Goal: Navigation & Orientation: Find specific page/section

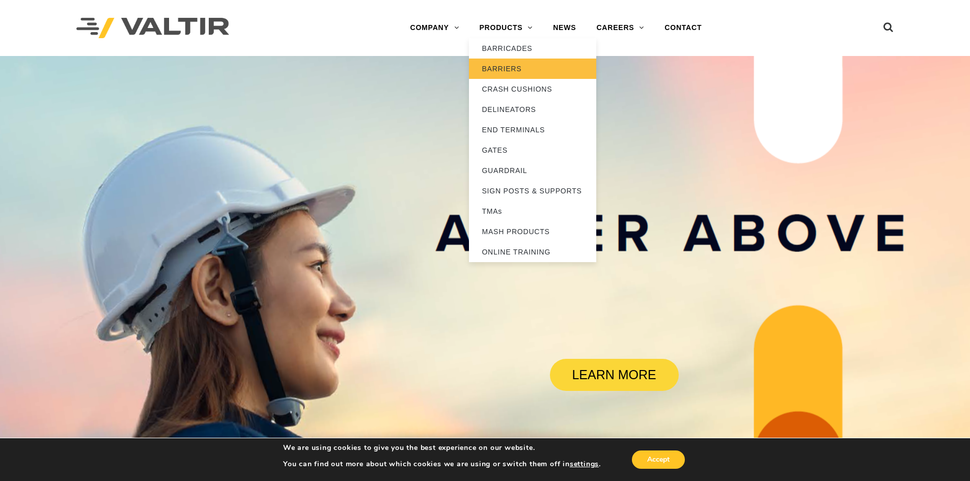
click at [499, 69] on link "BARRIERS" at bounding box center [532, 69] width 127 height 20
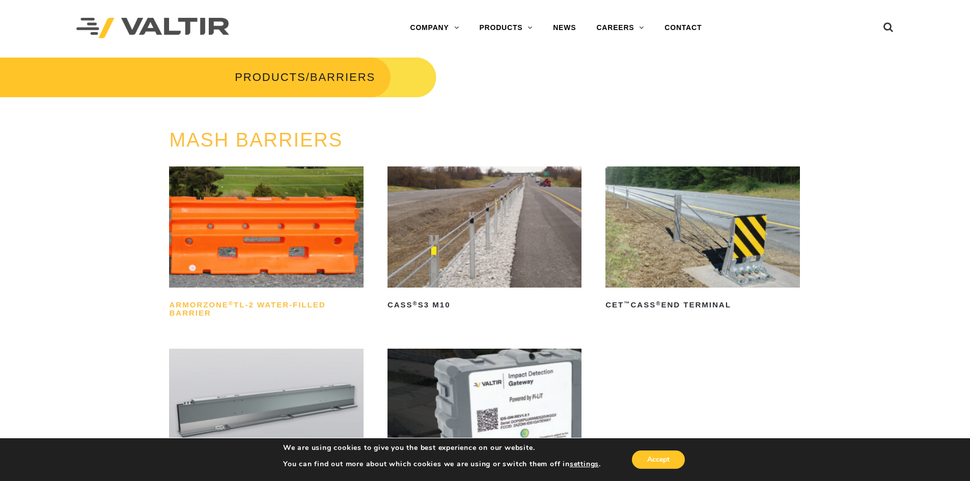
click at [235, 303] on h2 "ArmorZone ® TL-2 Water-Filled Barrier" at bounding box center [266, 309] width 194 height 24
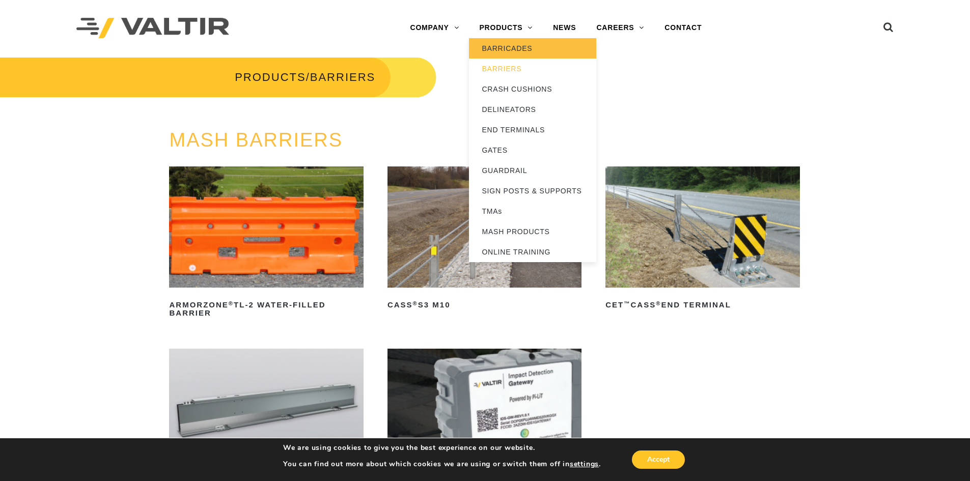
click at [506, 56] on link "BARRICADES" at bounding box center [532, 48] width 127 height 20
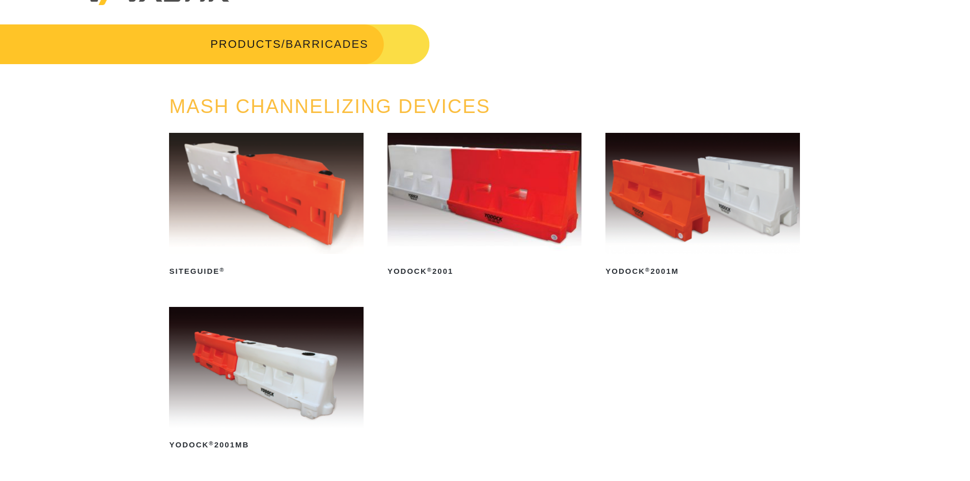
scroll to position [51, 0]
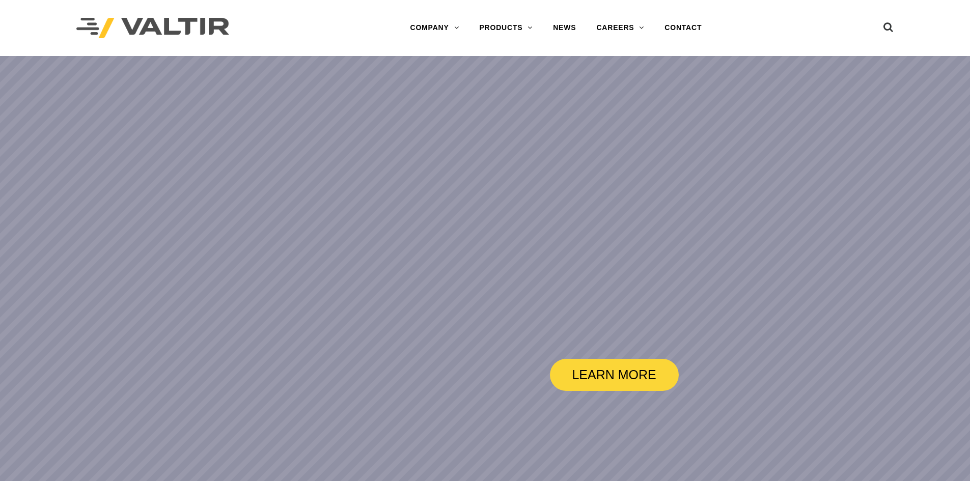
drag, startPoint x: 0, startPoint y: 0, endPoint x: 119, endPoint y: 59, distance: 133.0
